Goal: Transaction & Acquisition: Obtain resource

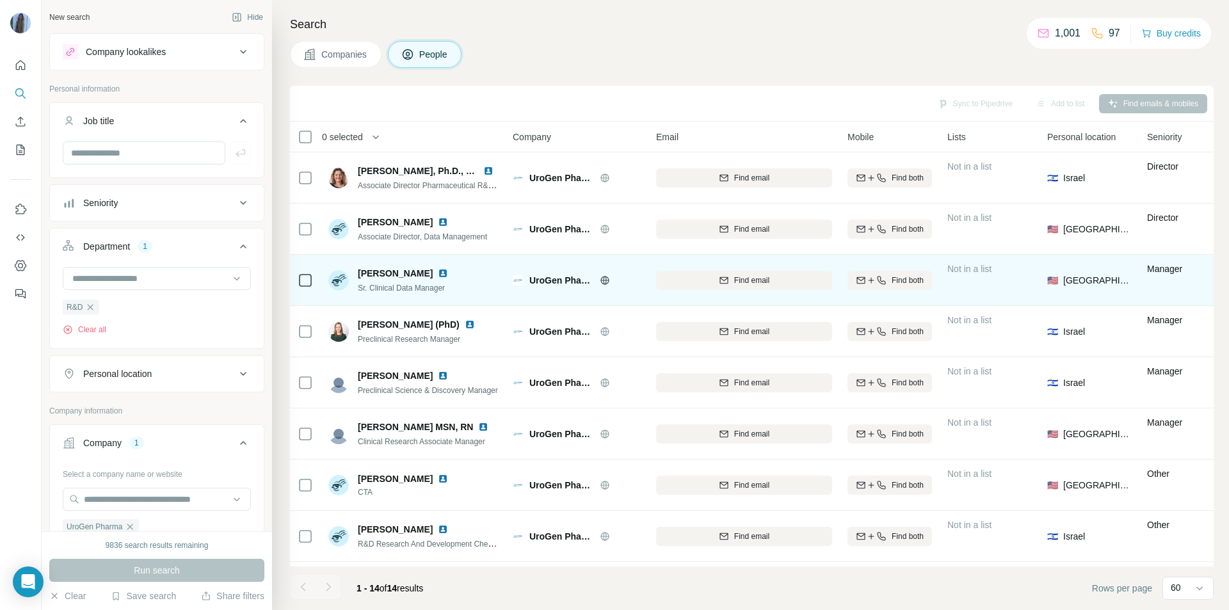
scroll to position [309, 0]
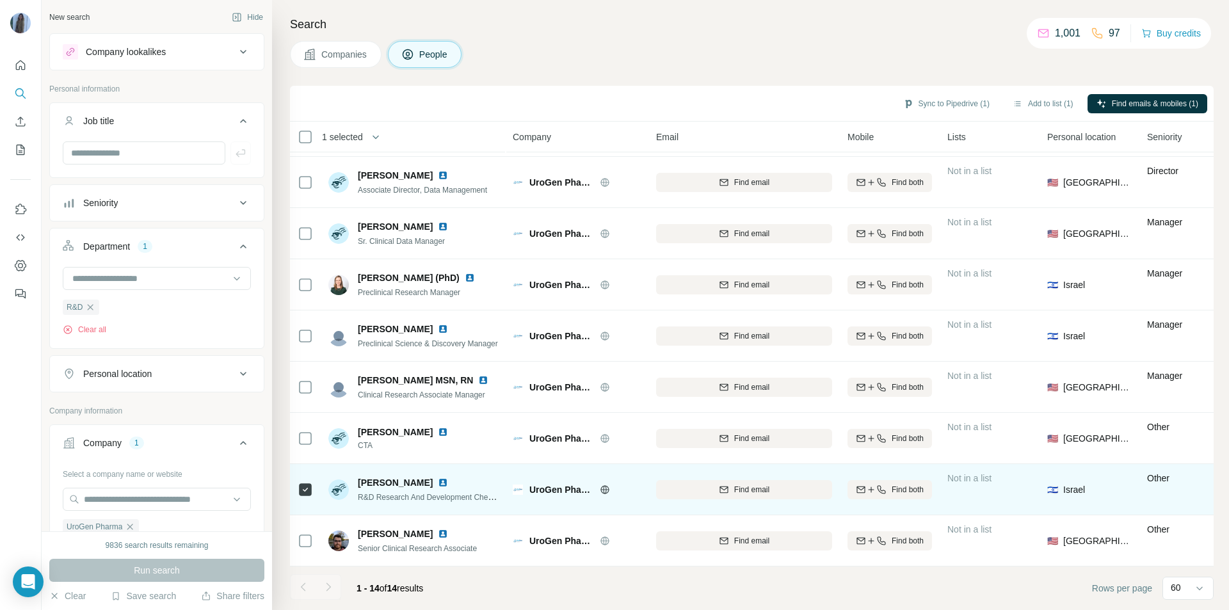
click at [438, 478] on img at bounding box center [443, 483] width 10 height 10
click at [438, 479] on img at bounding box center [443, 483] width 10 height 10
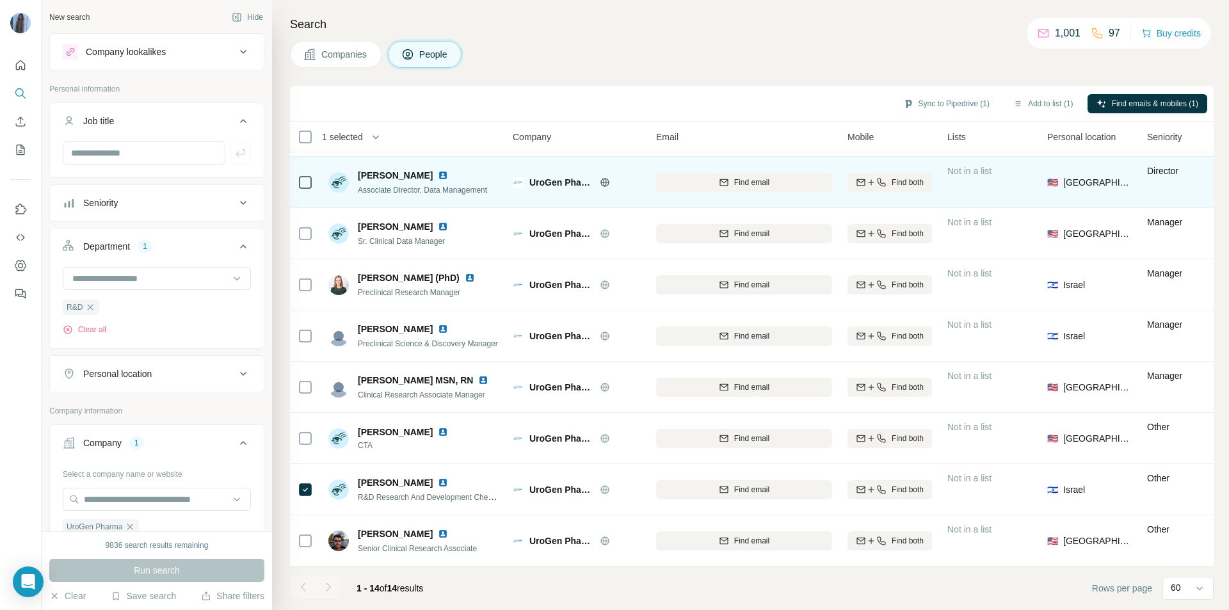
click at [448, 170] on img at bounding box center [443, 175] width 10 height 10
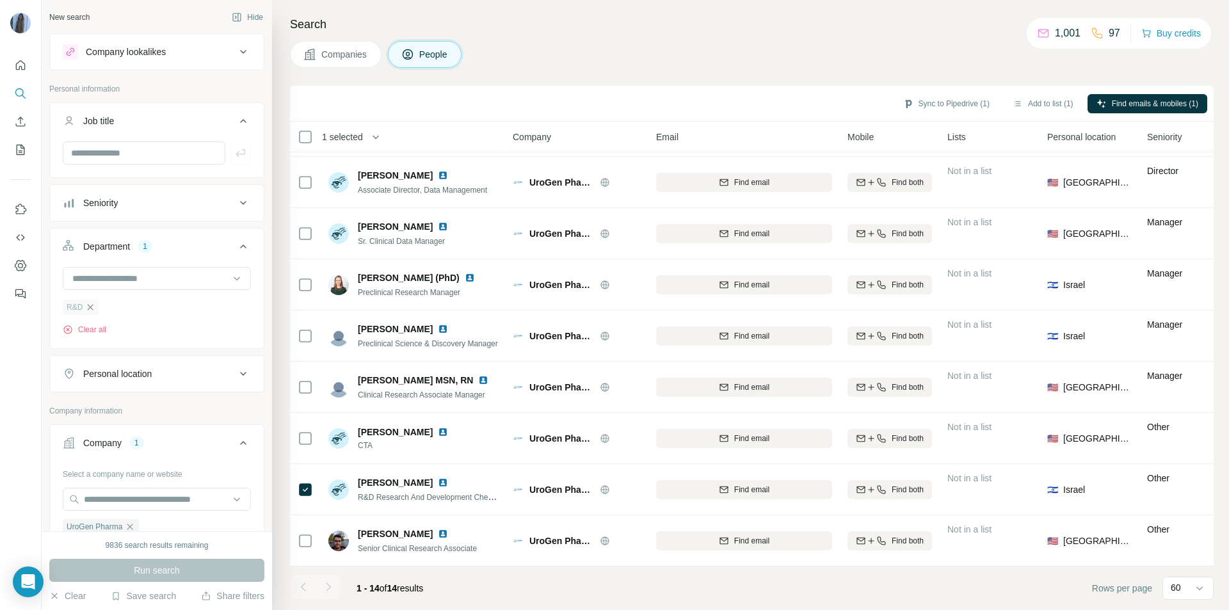
click at [92, 309] on icon "button" at bounding box center [90, 307] width 10 height 10
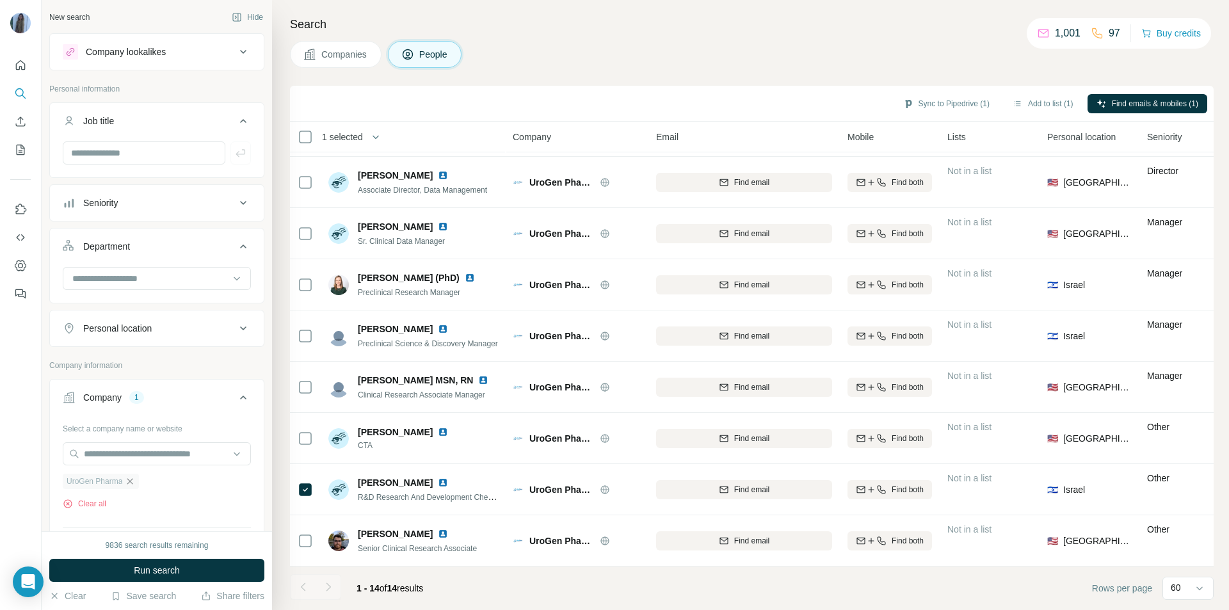
click at [130, 484] on icon "button" at bounding box center [130, 481] width 6 height 6
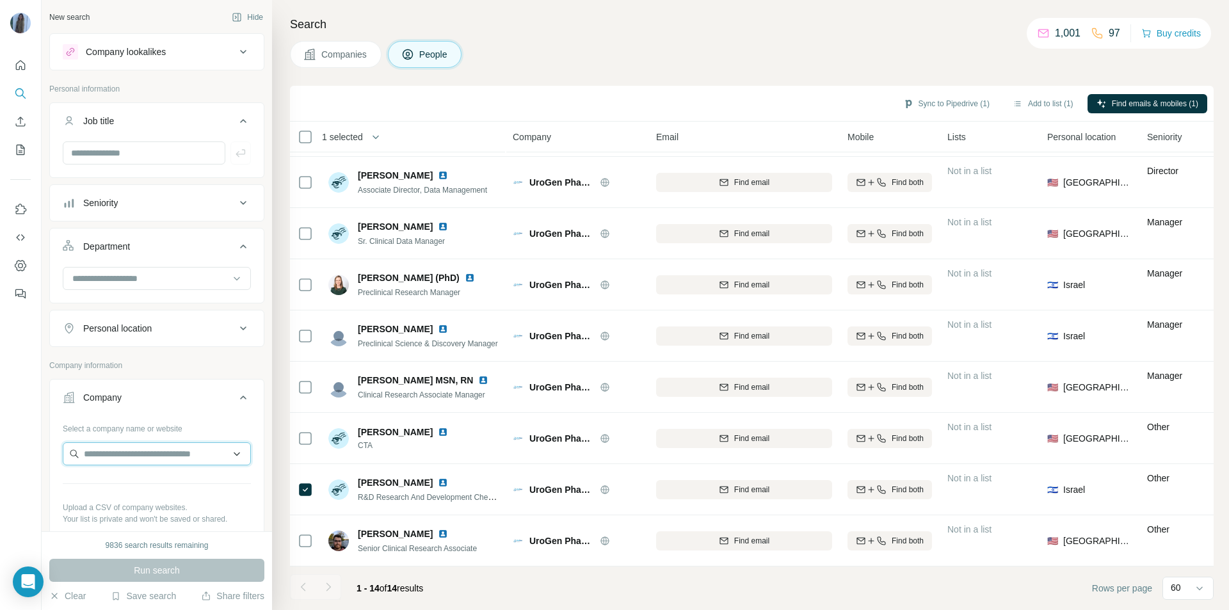
click at [95, 459] on input "text" at bounding box center [157, 453] width 188 height 23
paste input "**********"
type input "**********"
click at [137, 487] on p "Smart Assays" at bounding box center [129, 482] width 61 height 13
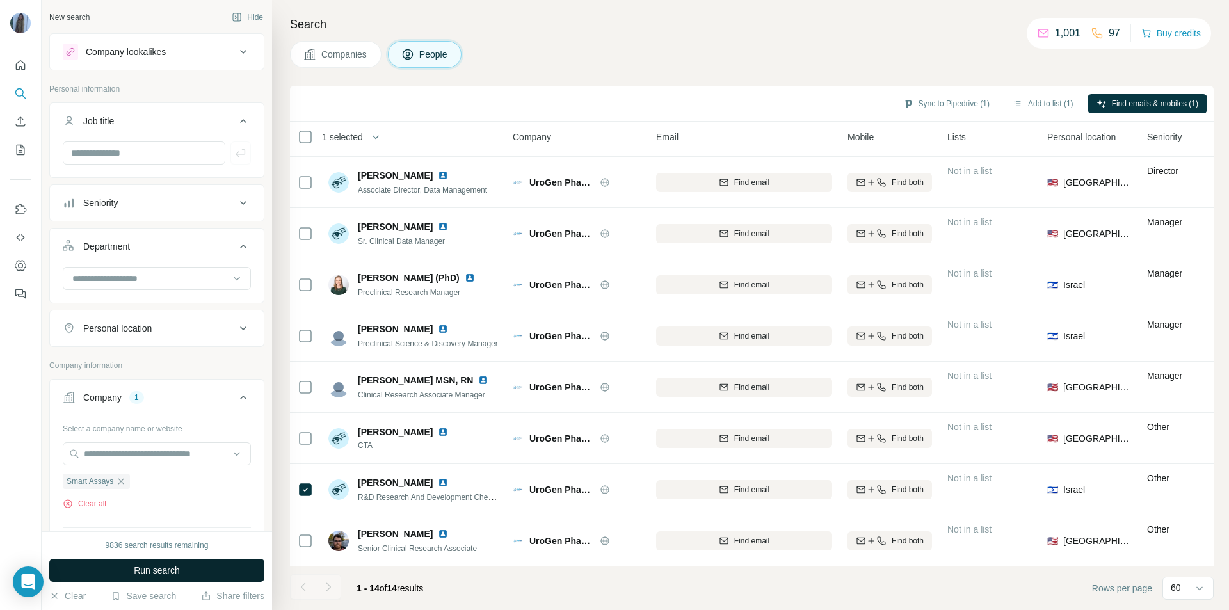
click at [172, 567] on span "Run search" at bounding box center [157, 570] width 46 height 13
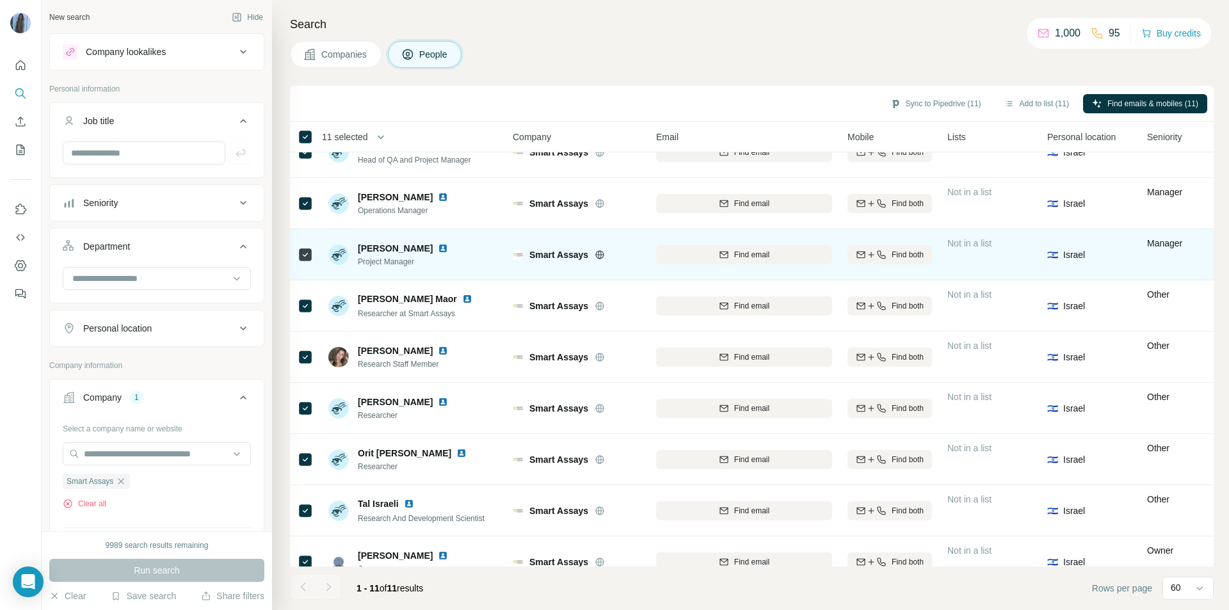
scroll to position [156, 0]
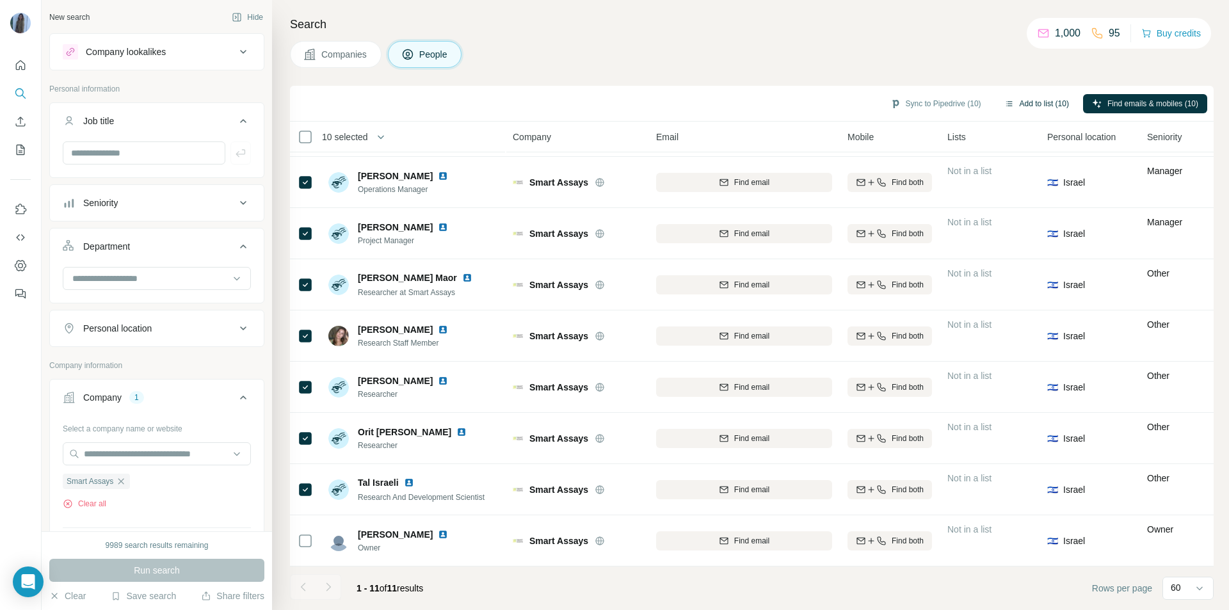
click at [1028, 109] on button "Add to list (10)" at bounding box center [1037, 103] width 83 height 19
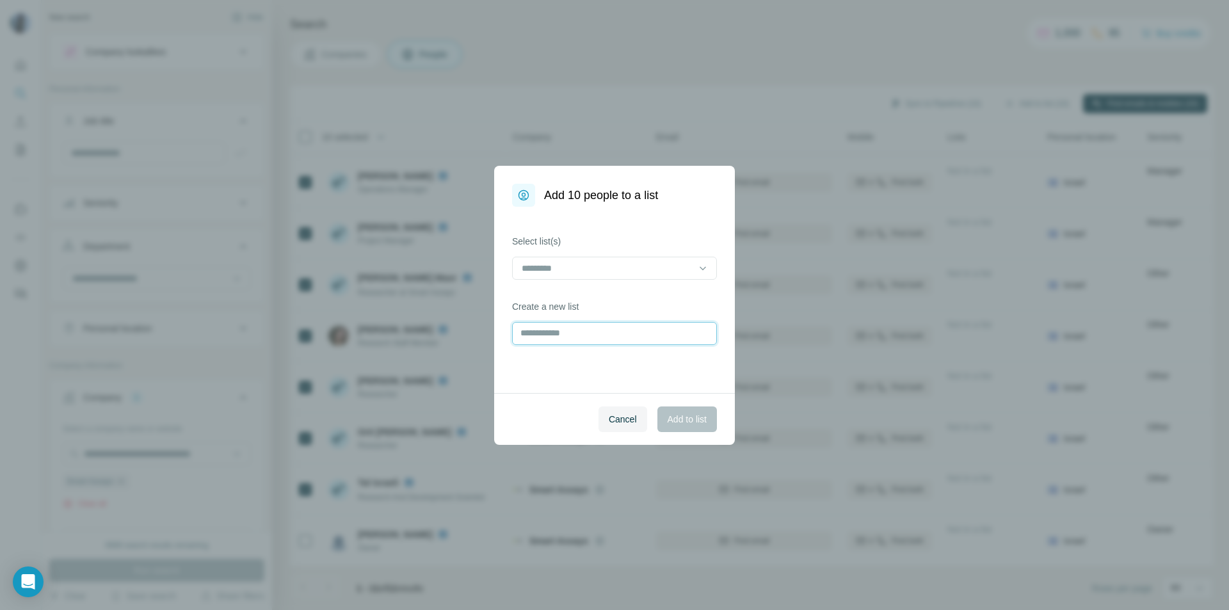
click at [555, 340] on input "text" at bounding box center [614, 333] width 205 height 23
paste input "**********"
drag, startPoint x: 592, startPoint y: 337, endPoint x: 525, endPoint y: 364, distance: 71.8
click at [472, 330] on div "**********" at bounding box center [614, 305] width 1229 height 610
paste input "text"
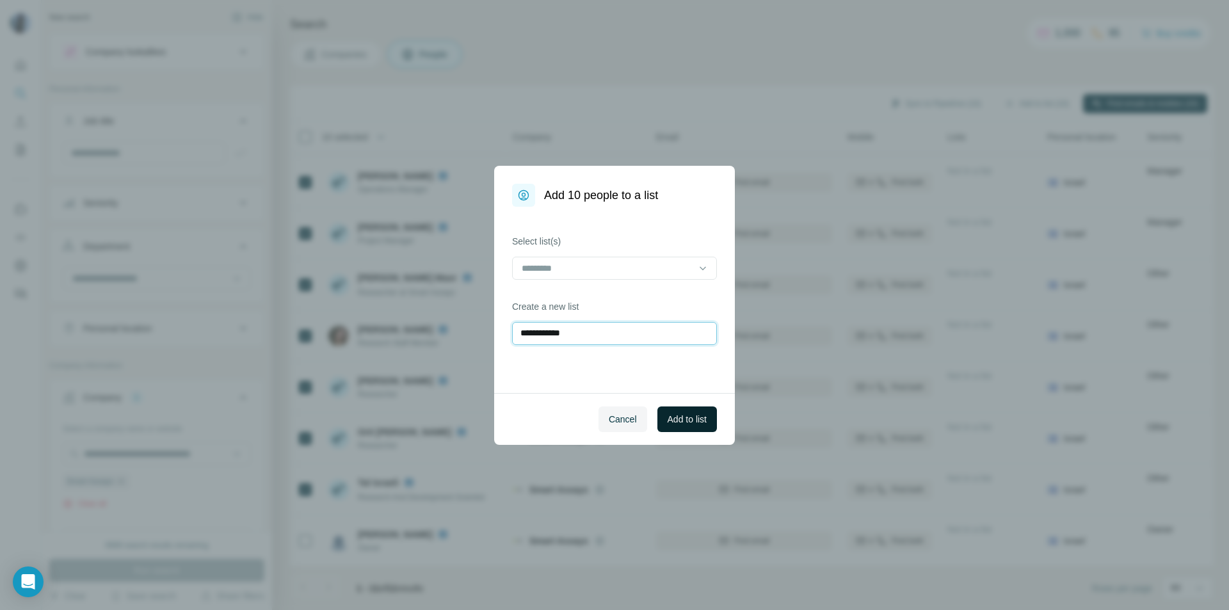
type input "**********"
click at [697, 423] on span "Add to list" at bounding box center [687, 419] width 39 height 13
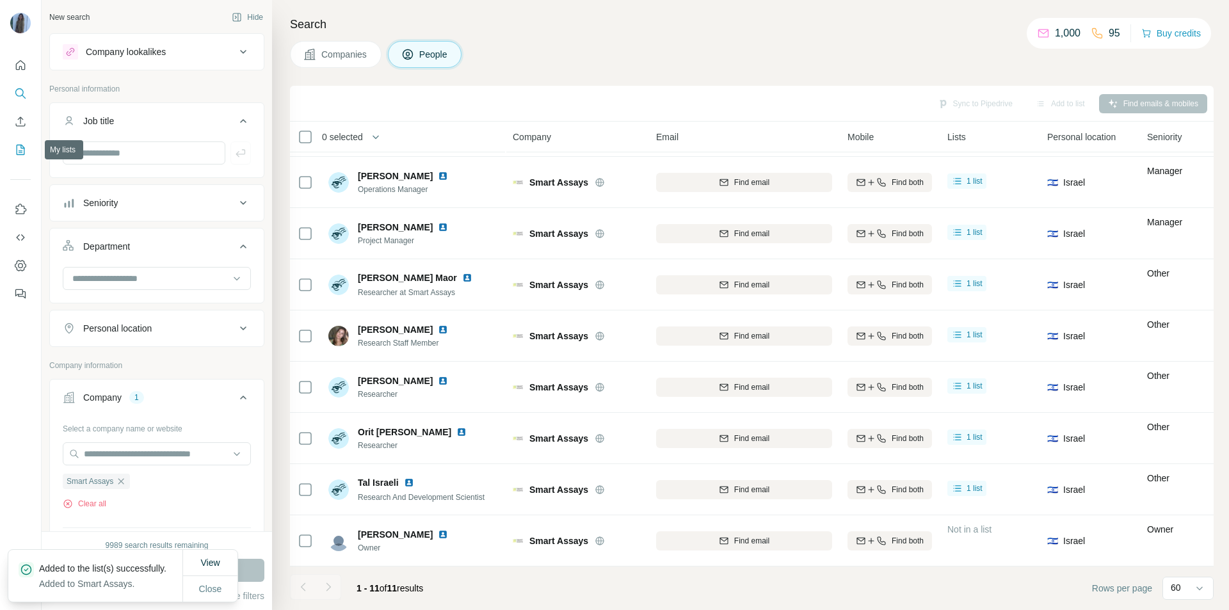
click at [17, 154] on icon "My lists" at bounding box center [21, 150] width 8 height 10
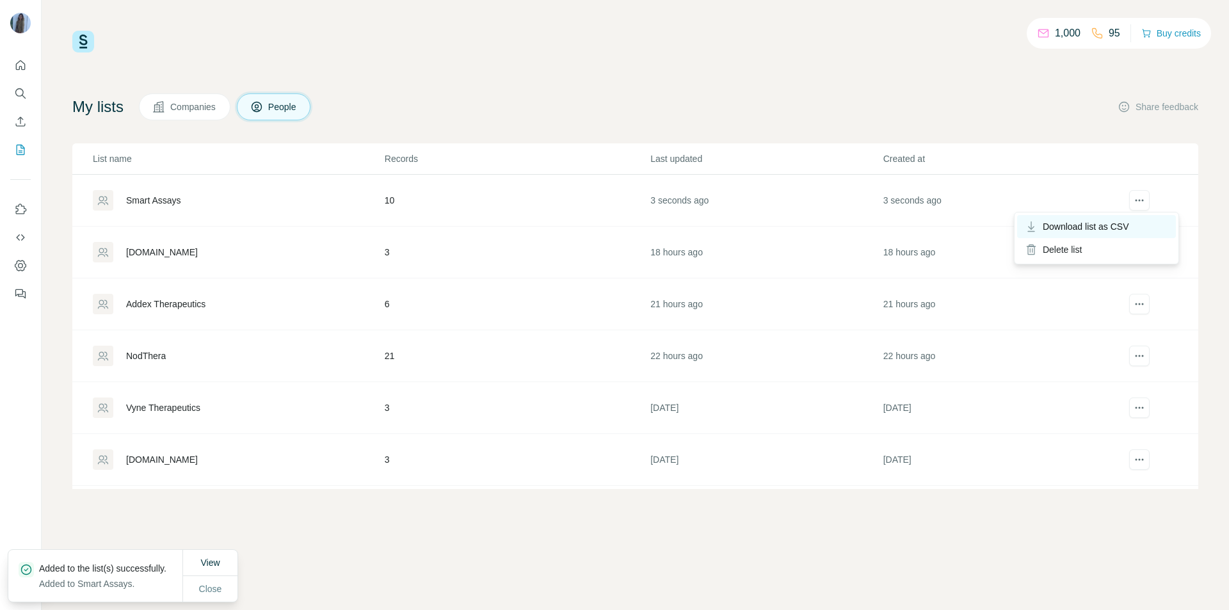
click at [1118, 227] on span "Download list as CSV" at bounding box center [1086, 226] width 86 height 13
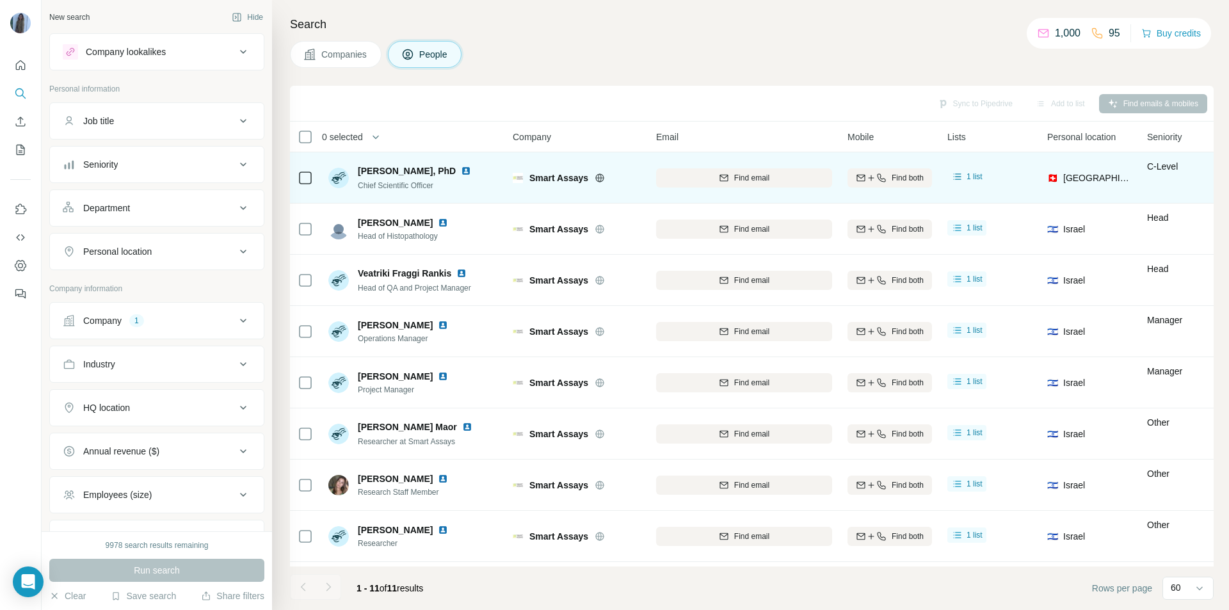
click at [462, 170] on img at bounding box center [466, 171] width 10 height 10
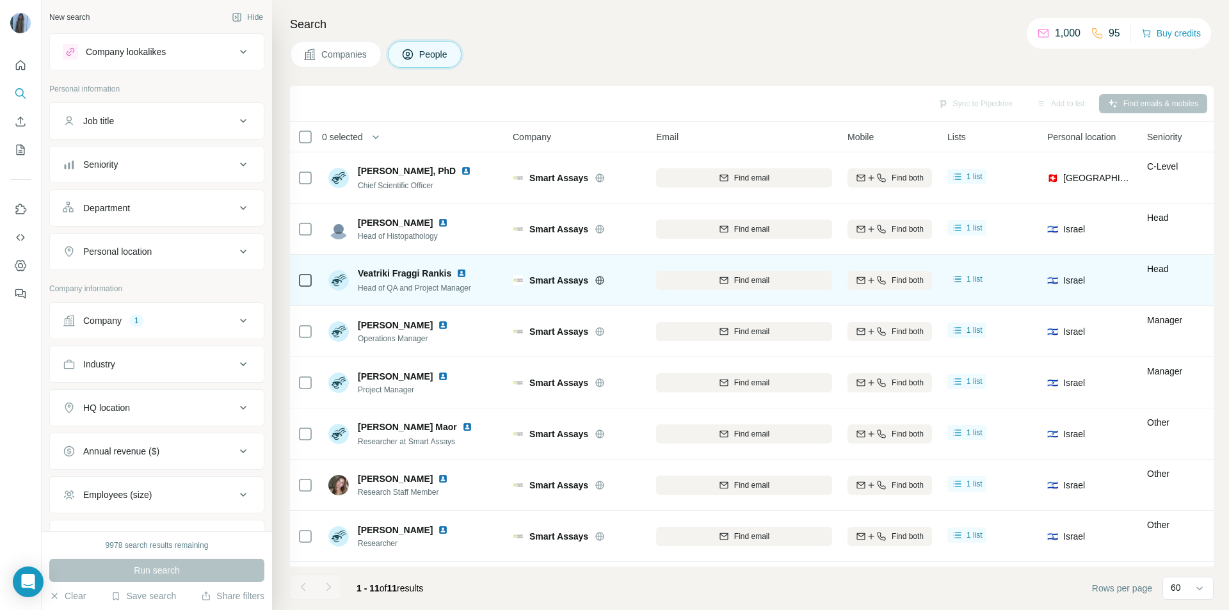
click at [467, 271] on img at bounding box center [462, 273] width 10 height 10
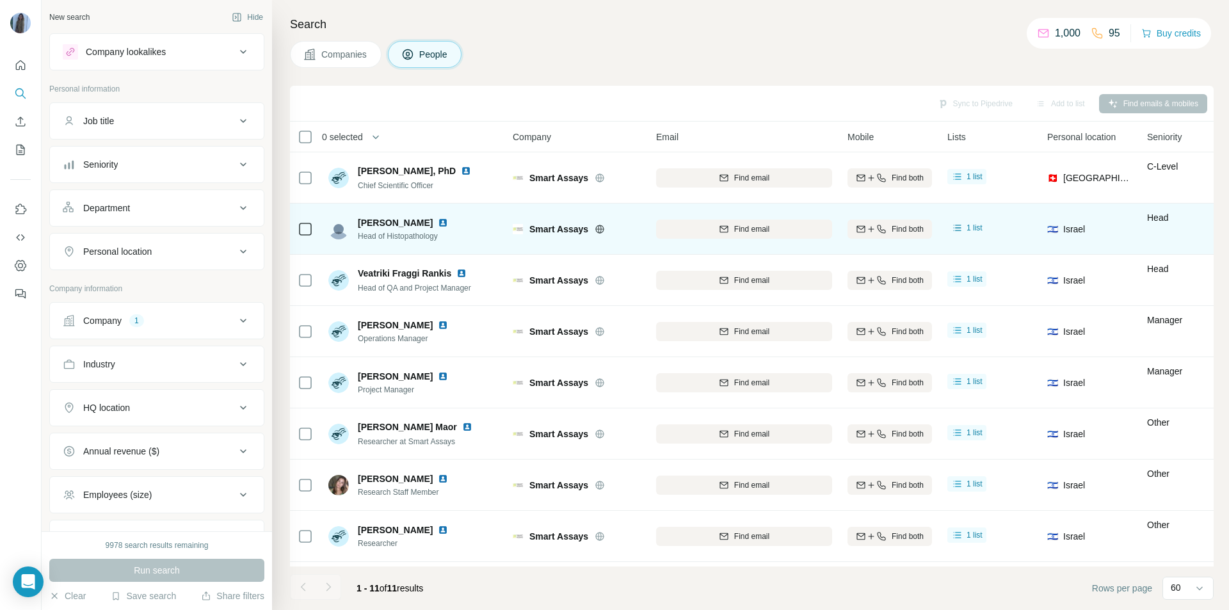
click at [438, 223] on img at bounding box center [443, 223] width 10 height 10
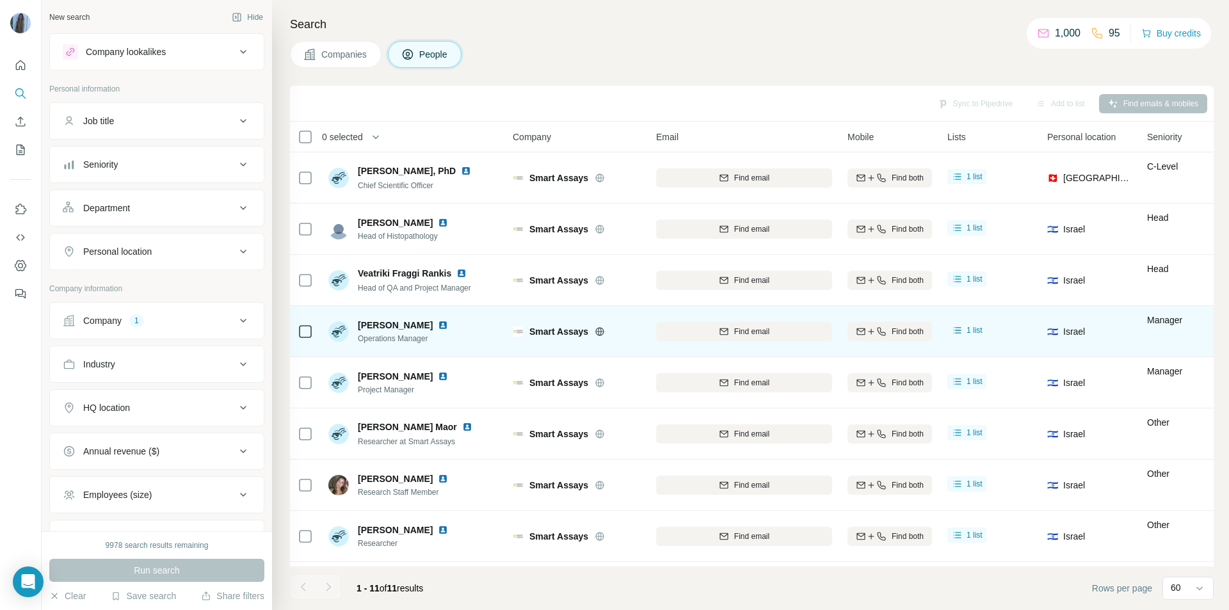
click at [438, 328] on img at bounding box center [443, 325] width 10 height 10
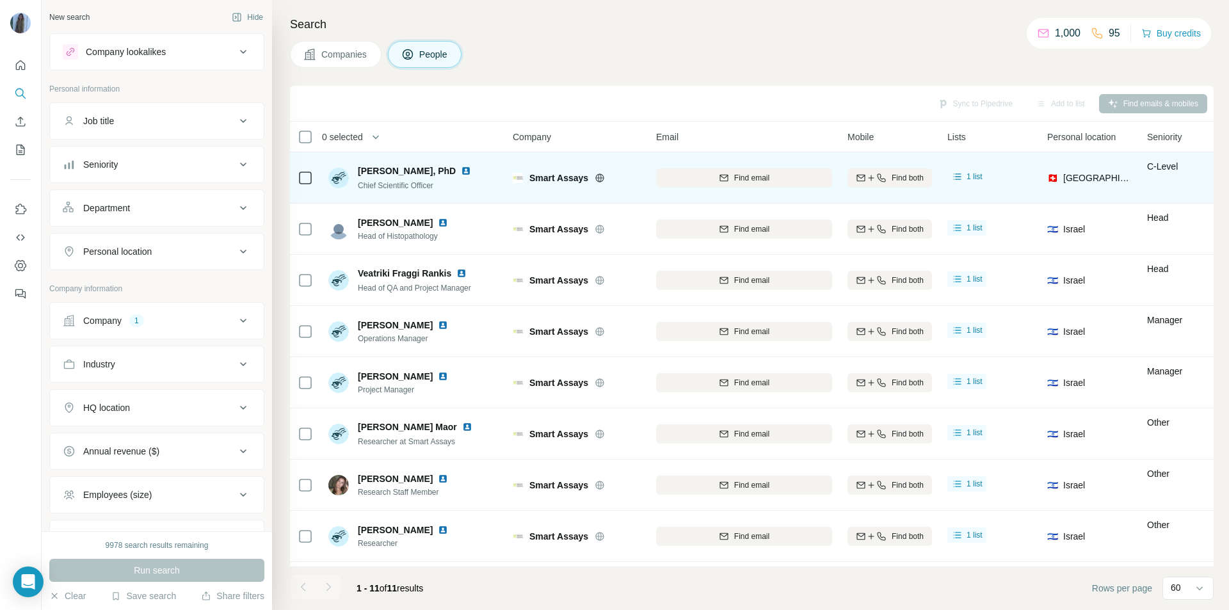
click at [461, 168] on img at bounding box center [466, 171] width 10 height 10
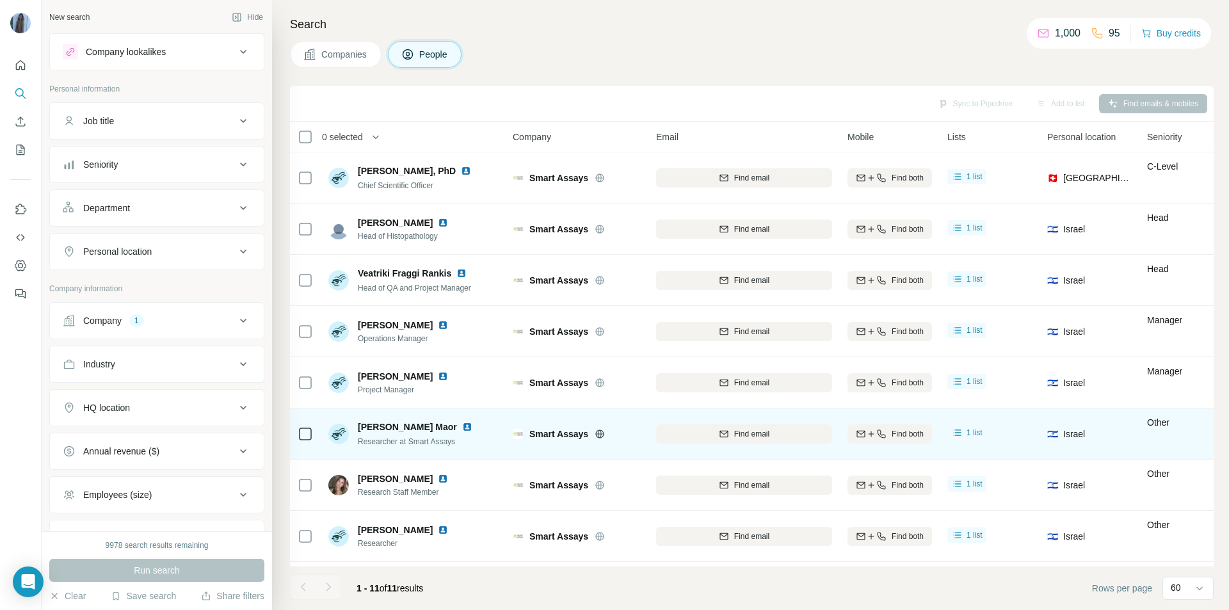
click at [462, 427] on img at bounding box center [467, 427] width 10 height 10
